Goal: Information Seeking & Learning: Learn about a topic

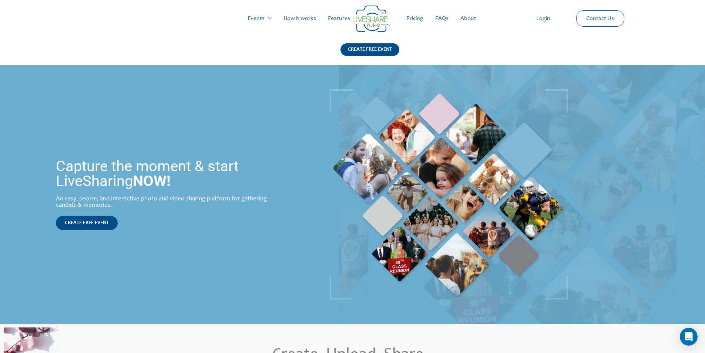
click at [468, 18] on link "About" at bounding box center [468, 19] width 28 height 24
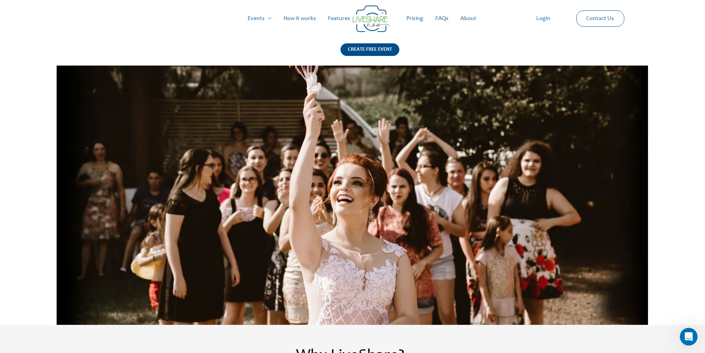
click at [410, 20] on link "Pricing" at bounding box center [414, 19] width 29 height 24
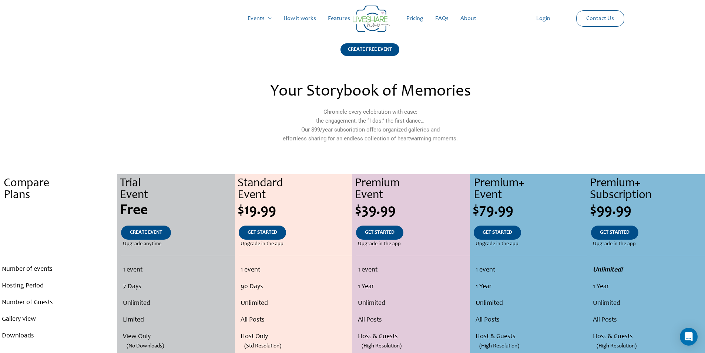
click at [298, 19] on link "How it works" at bounding box center [300, 19] width 44 height 24
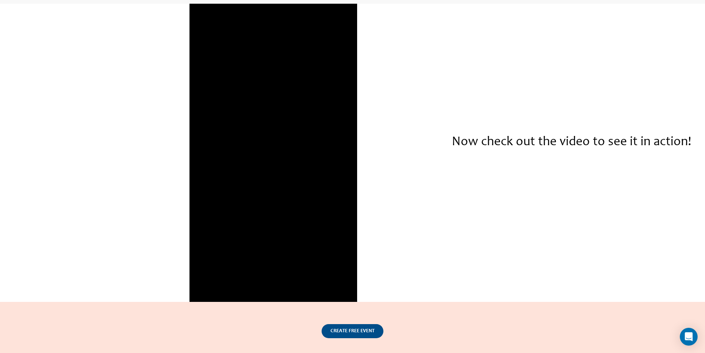
scroll to position [1051, 0]
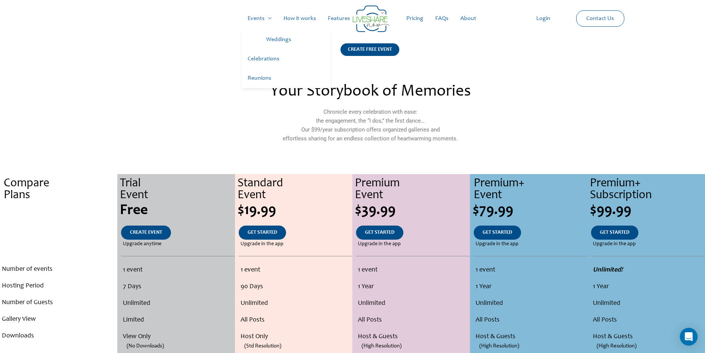
click at [266, 17] on link "Events" at bounding box center [260, 19] width 36 height 24
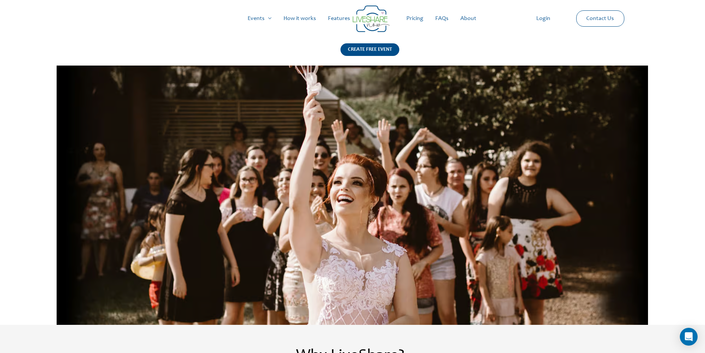
click at [440, 19] on link "FAQs" at bounding box center [441, 19] width 25 height 24
